Goal: Navigation & Orientation: Find specific page/section

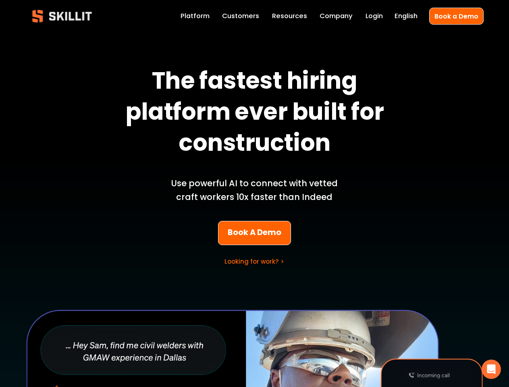
click at [254, 193] on p "Use powerful AI to connect with vetted craft workers 10x faster than Indeed" at bounding box center [254, 190] width 188 height 27
click at [491, 369] on icon "Open Intercom Messenger" at bounding box center [491, 369] width 8 height 10
